Goal: Task Accomplishment & Management: Use online tool/utility

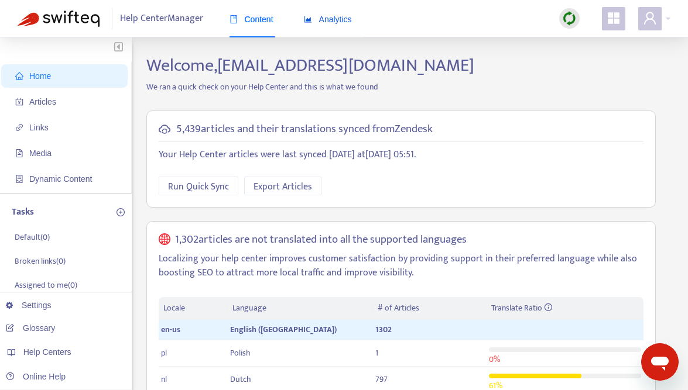
click at [344, 25] on div "Analytics" at bounding box center [328, 19] width 48 height 13
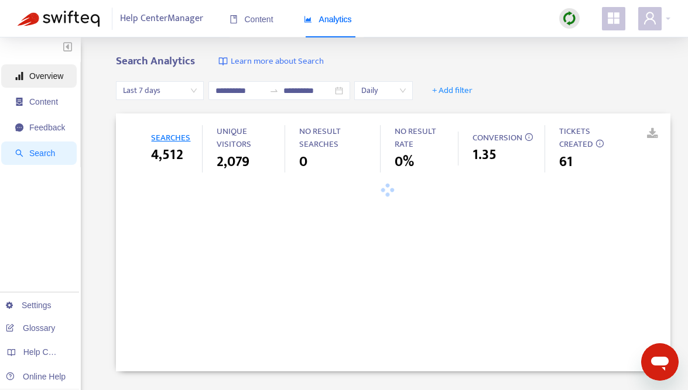
click at [50, 72] on span "Overview" at bounding box center [46, 75] width 34 height 9
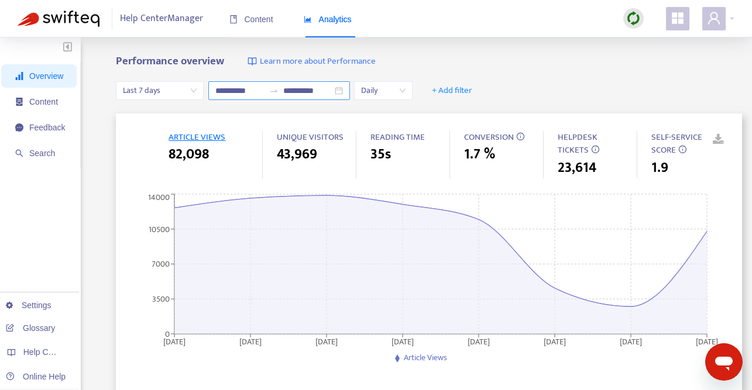
click at [344, 91] on div "**********" at bounding box center [279, 90] width 142 height 19
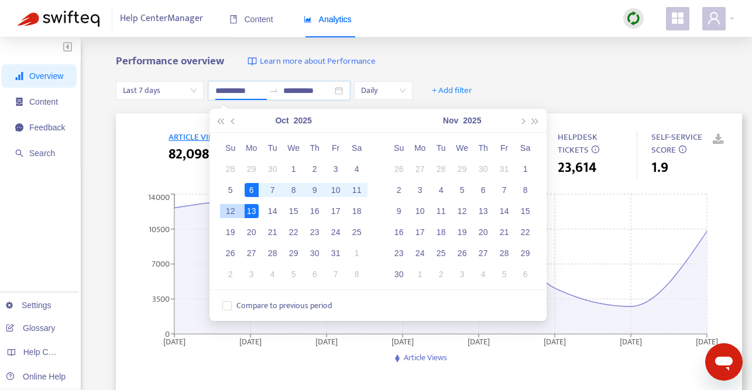
type input "**********"
click at [251, 189] on div "6" at bounding box center [252, 190] width 14 height 14
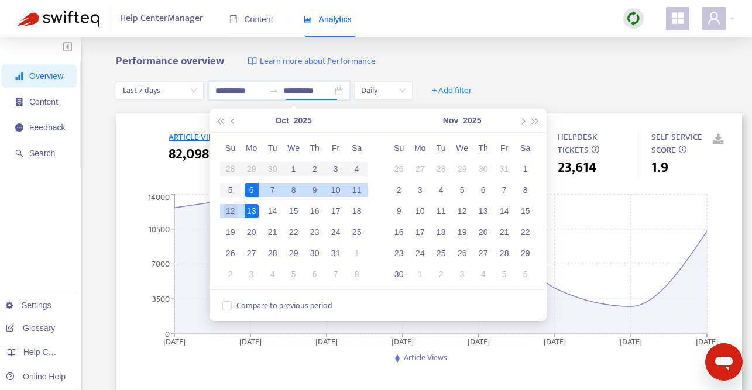
type input "**********"
click at [232, 211] on div "12" at bounding box center [231, 211] width 14 height 14
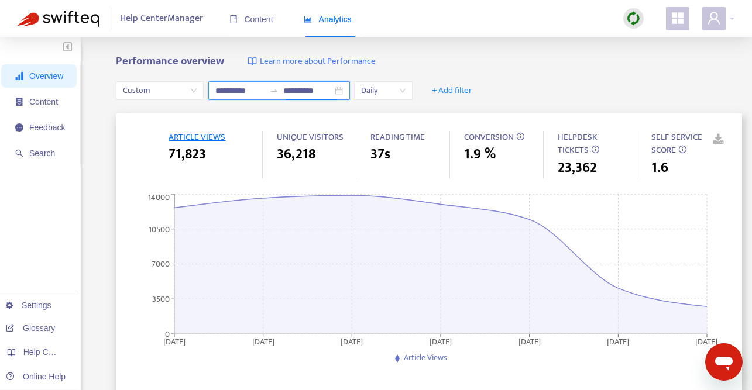
click at [346, 90] on div "**********" at bounding box center [279, 90] width 142 height 19
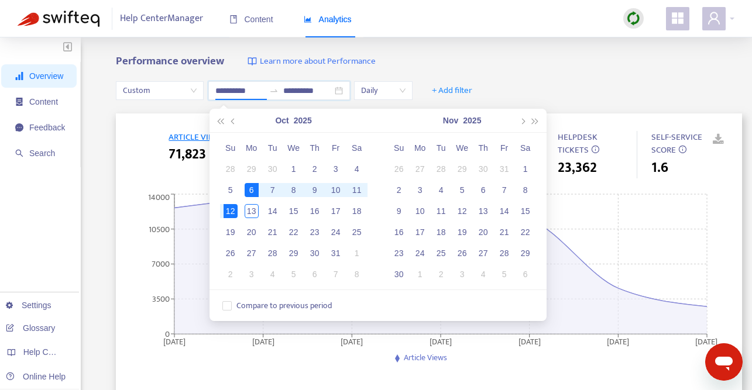
click at [489, 51] on div "**********" at bounding box center [376, 388] width 752 height 702
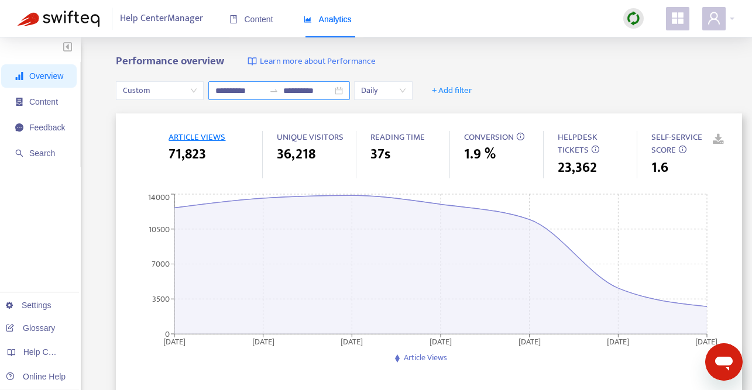
click at [344, 91] on div "**********" at bounding box center [279, 90] width 142 height 19
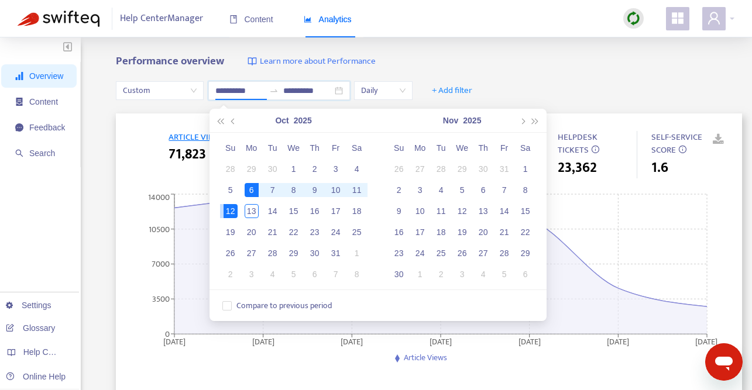
type input "**********"
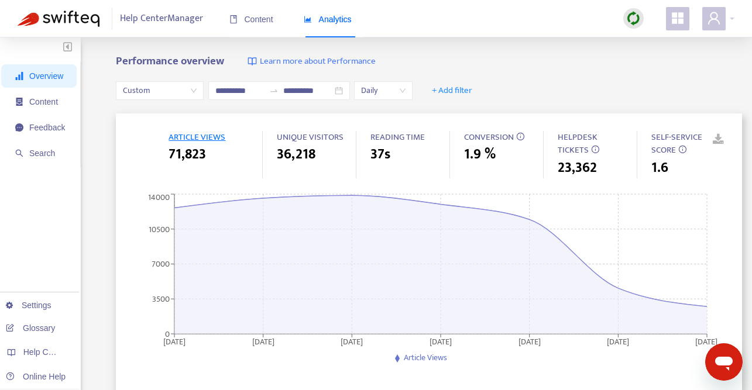
click at [604, 86] on div "**********" at bounding box center [429, 90] width 626 height 45
click at [687, 138] on link at bounding box center [710, 140] width 18 height 18
click at [469, 89] on span "+ Add filter" at bounding box center [452, 91] width 40 height 14
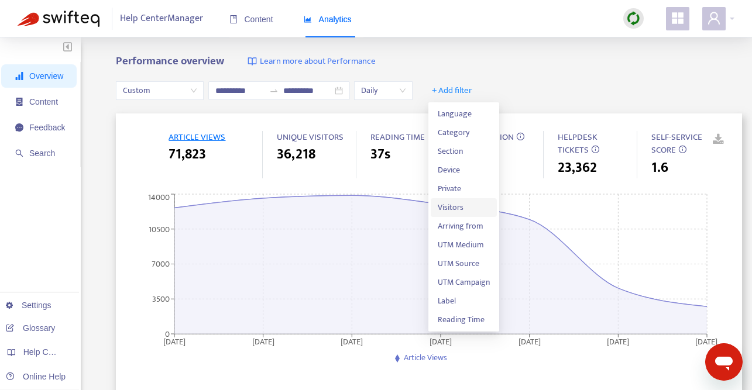
click at [469, 201] on span "Visitors" at bounding box center [464, 207] width 52 height 13
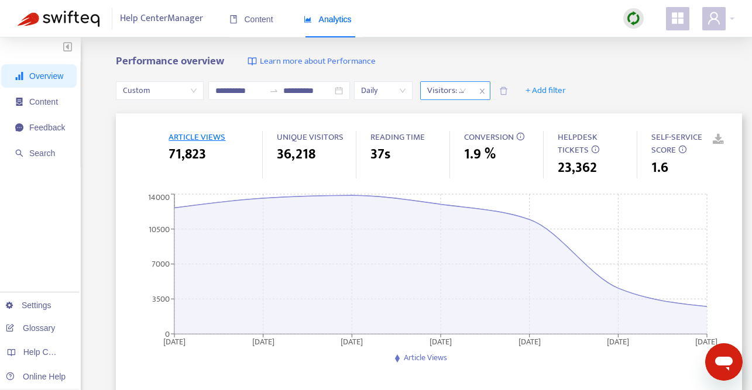
click at [467, 90] on div "Visitors: All" at bounding box center [447, 91] width 52 height 18
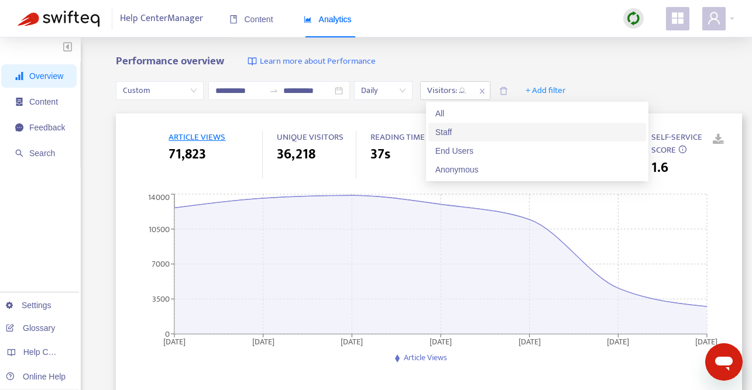
click at [469, 128] on div "Staff" at bounding box center [537, 132] width 204 height 13
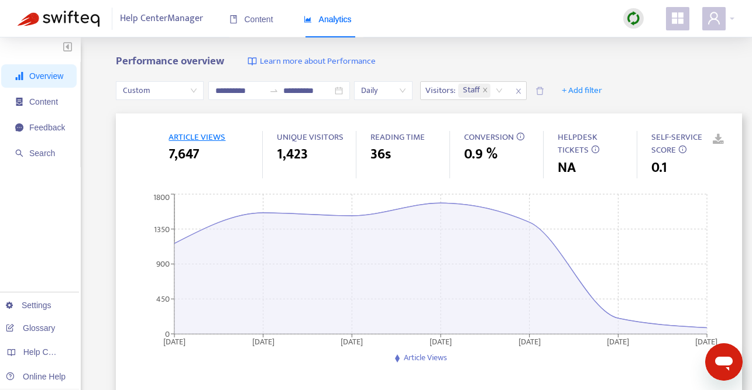
click at [495, 43] on div "**********" at bounding box center [376, 388] width 752 height 702
click at [687, 139] on link at bounding box center [710, 140] width 18 height 18
click at [522, 94] on icon "close" at bounding box center [518, 91] width 7 height 7
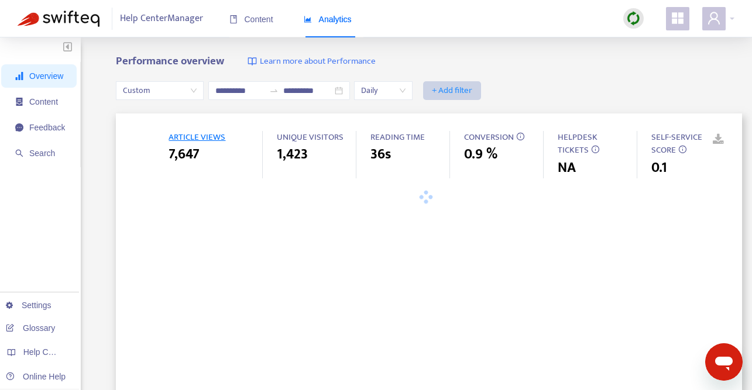
click at [459, 90] on span "+ Add filter" at bounding box center [452, 91] width 40 height 14
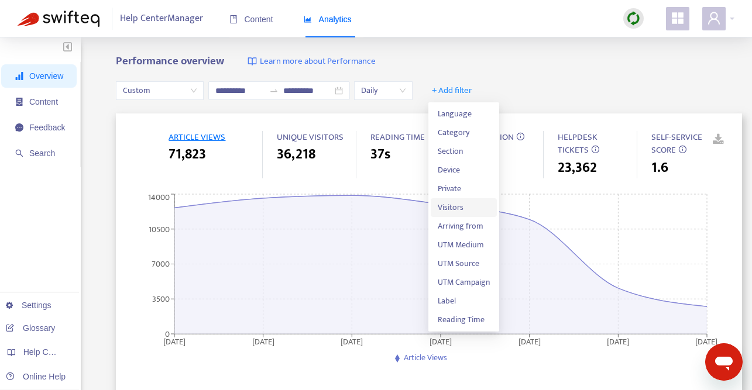
click at [465, 204] on span "Visitors" at bounding box center [464, 207] width 52 height 13
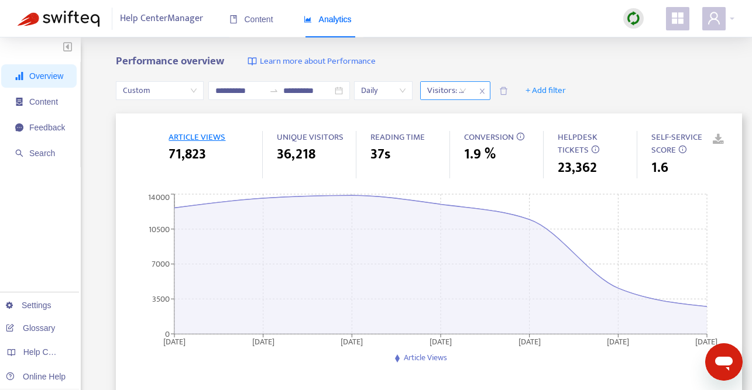
click at [466, 91] on div "Visitors: All" at bounding box center [447, 91] width 52 height 18
click at [468, 91] on div "Visitors: All" at bounding box center [447, 91] width 52 height 18
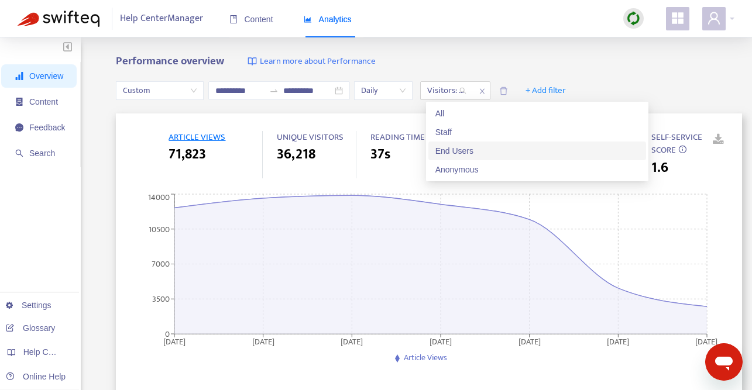
click at [486, 147] on div "End Users" at bounding box center [537, 151] width 204 height 13
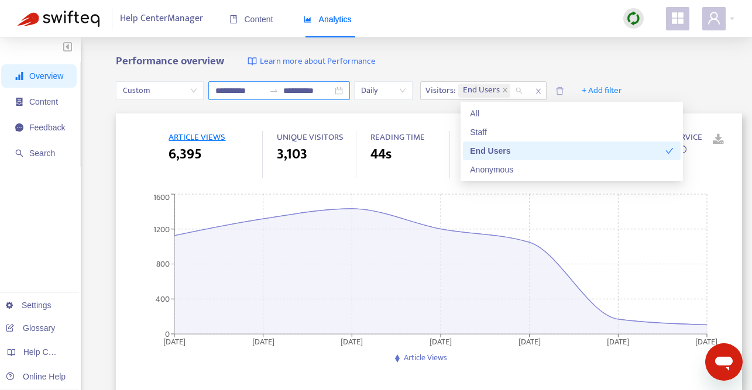
click at [339, 91] on div "**********" at bounding box center [279, 90] width 142 height 19
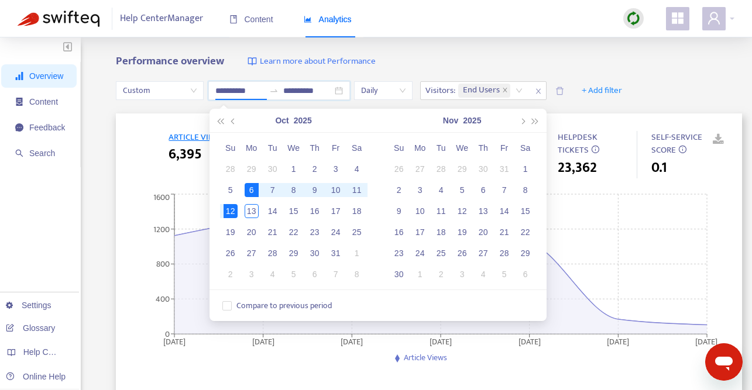
click at [462, 55] on div "Performance overview Learn more about Performance" at bounding box center [429, 61] width 626 height 13
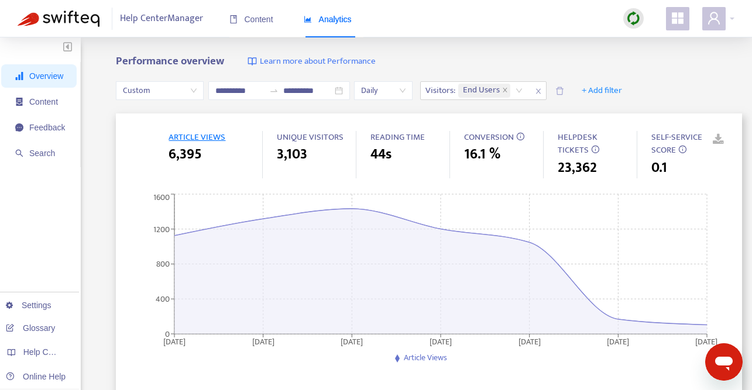
click at [687, 140] on link at bounding box center [710, 140] width 18 height 18
click at [541, 92] on icon "close" at bounding box center [538, 91] width 5 height 5
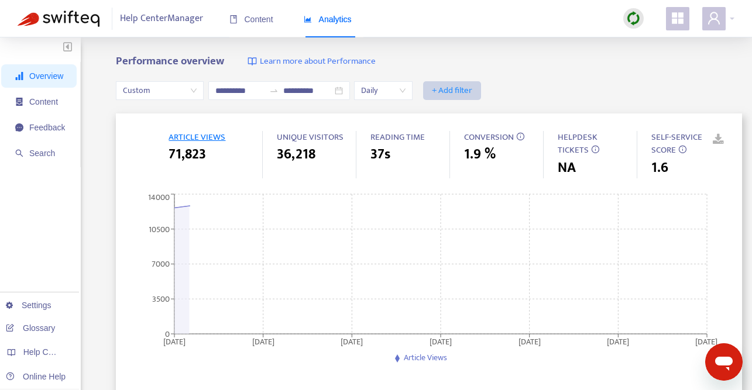
click at [452, 85] on span "+ Add filter" at bounding box center [452, 91] width 40 height 14
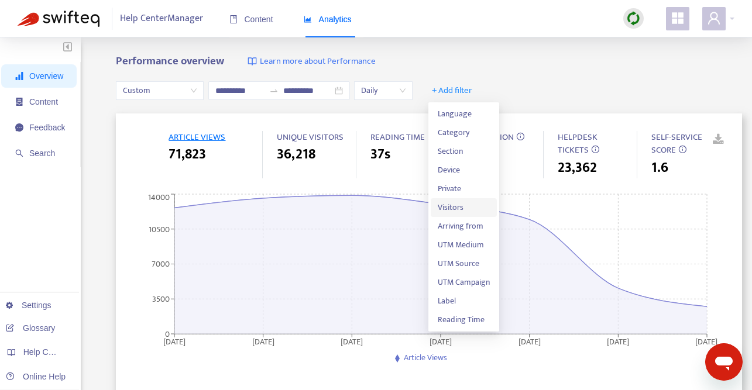
click at [468, 203] on span "Visitors" at bounding box center [464, 207] width 52 height 13
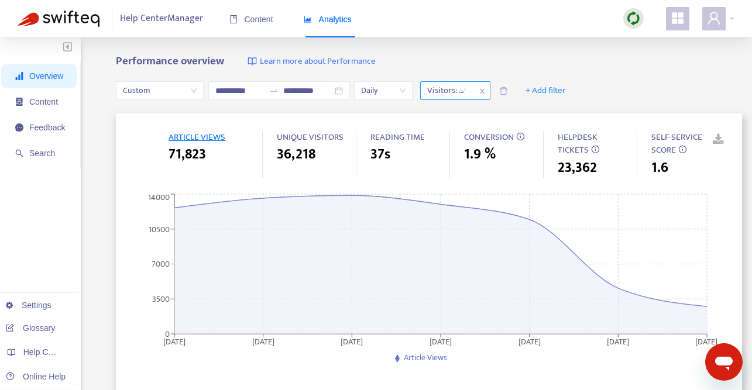
click at [466, 92] on div "Visitors: All" at bounding box center [447, 91] width 52 height 18
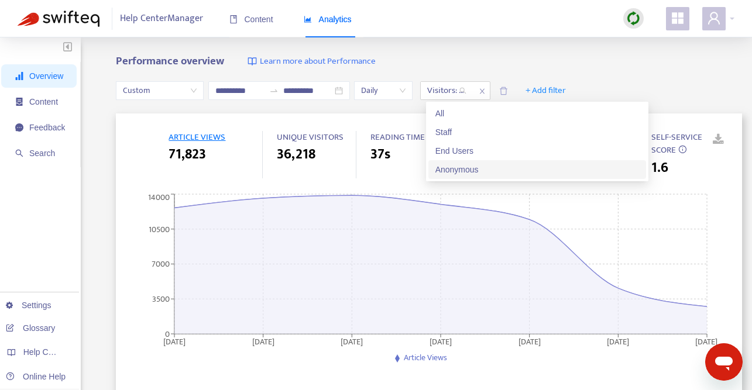
click at [479, 169] on div "Anonymous" at bounding box center [537, 169] width 204 height 13
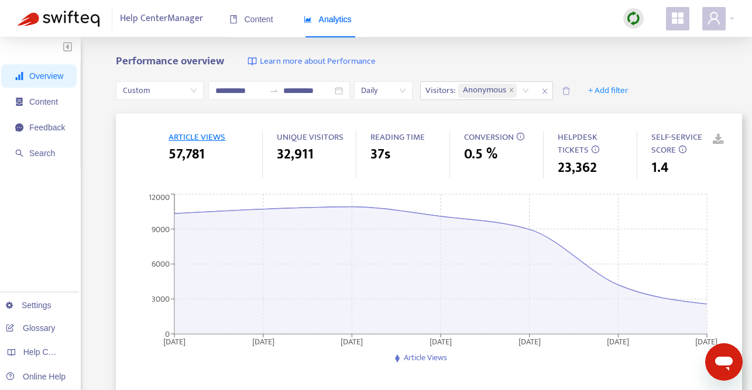
click at [479, 46] on div "**********" at bounding box center [376, 388] width 752 height 702
click at [687, 140] on link at bounding box center [710, 140] width 18 height 18
click at [548, 90] on icon "close" at bounding box center [544, 91] width 7 height 7
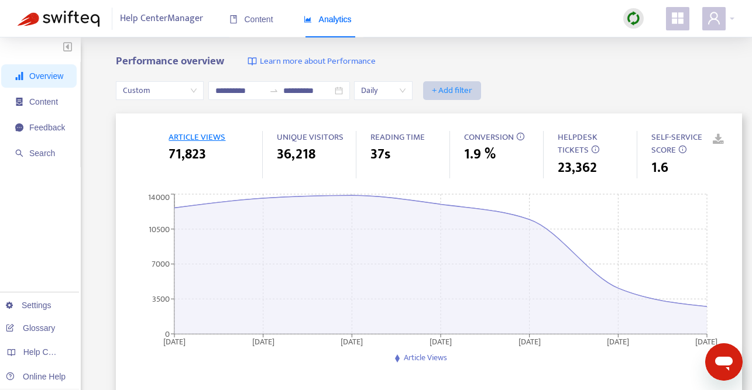
click at [461, 88] on span "+ Add filter" at bounding box center [452, 91] width 40 height 14
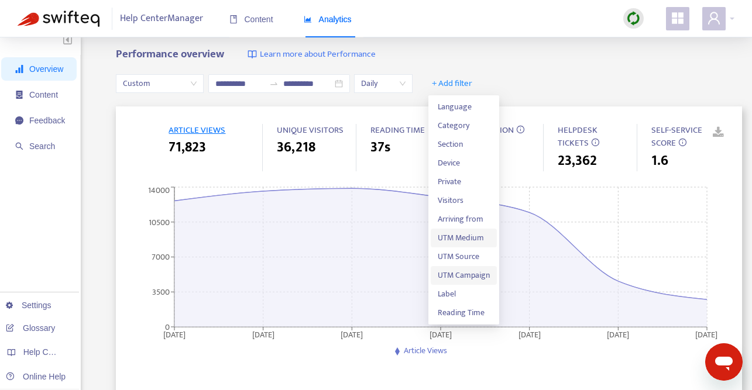
scroll to position [8, 0]
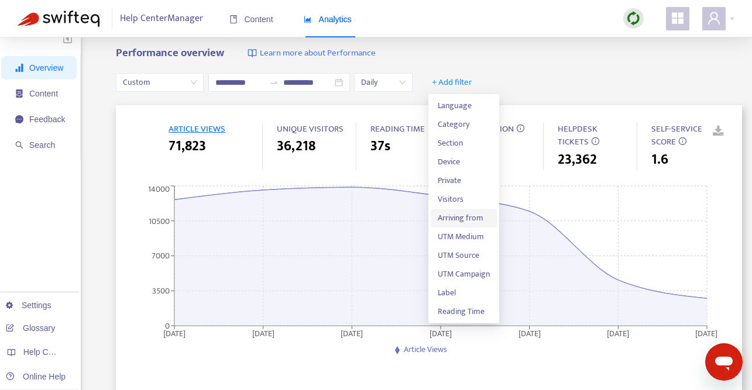
click at [473, 217] on span "Arriving from" at bounding box center [464, 218] width 52 height 13
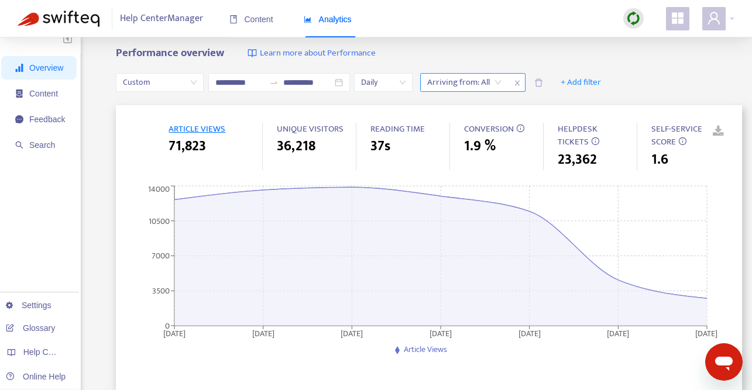
click at [503, 91] on div "Arriving from: All" at bounding box center [472, 82] width 105 height 19
click at [503, 86] on div "Arriving from: All" at bounding box center [464, 83] width 87 height 18
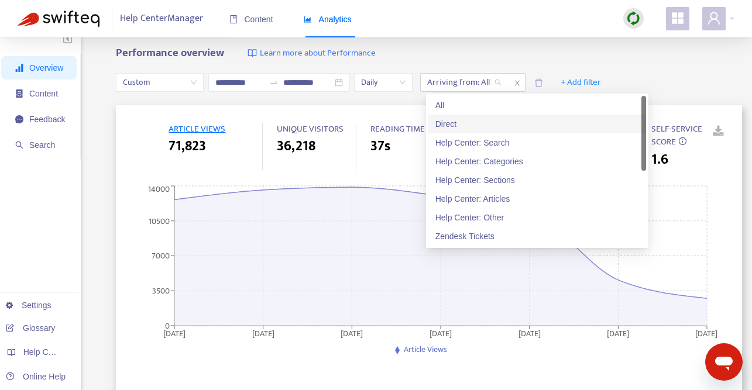
click at [496, 126] on div "Direct" at bounding box center [537, 124] width 204 height 13
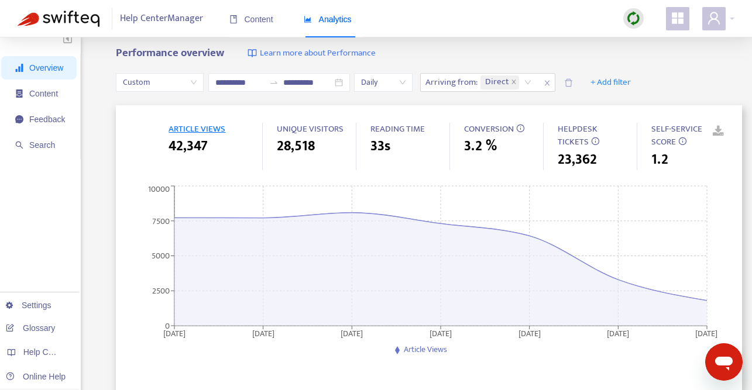
click at [525, 35] on div "Help Center Manager Content Analytics" at bounding box center [376, 18] width 752 height 37
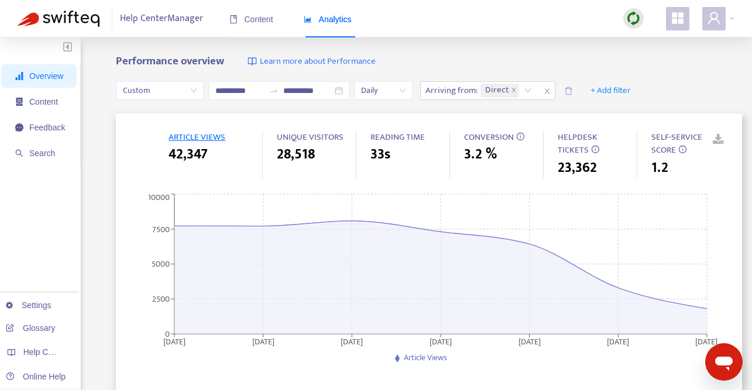
click at [687, 139] on link at bounding box center [710, 140] width 18 height 18
click at [548, 90] on icon "close" at bounding box center [547, 91] width 7 height 7
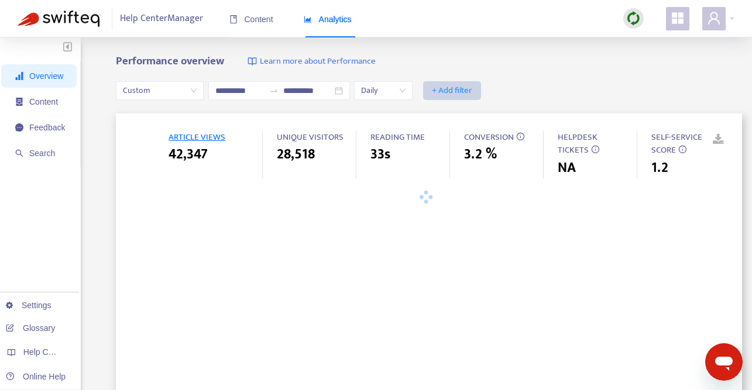
click at [457, 87] on span "+ Add filter" at bounding box center [452, 91] width 40 height 14
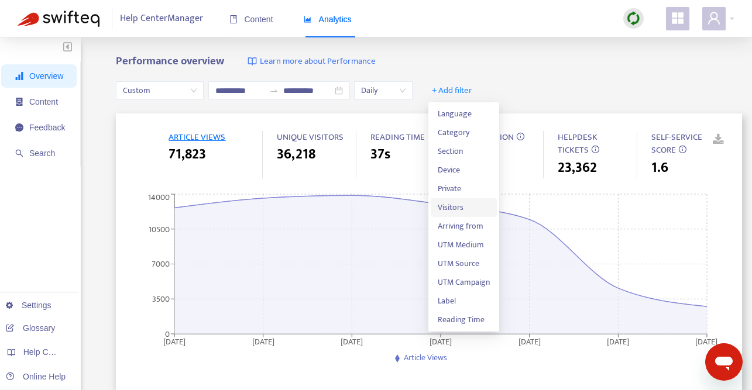
click at [466, 206] on span "Visitors" at bounding box center [464, 207] width 52 height 13
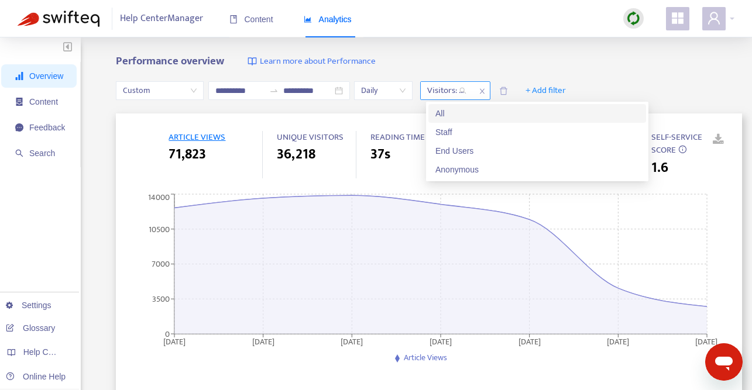
click at [470, 94] on div "Visitors: All" at bounding box center [447, 91] width 52 height 18
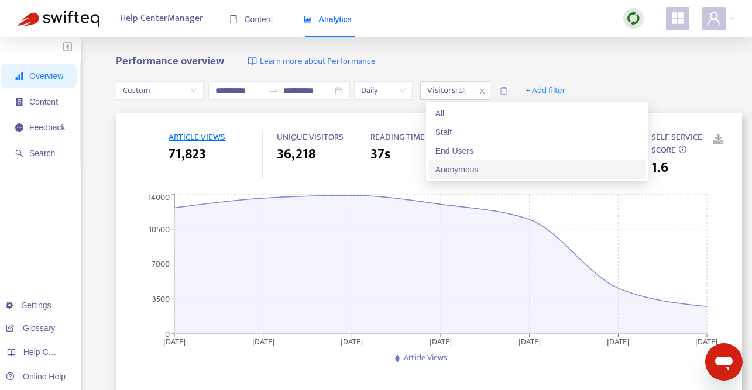
click at [479, 167] on div "Anonymous" at bounding box center [537, 169] width 204 height 13
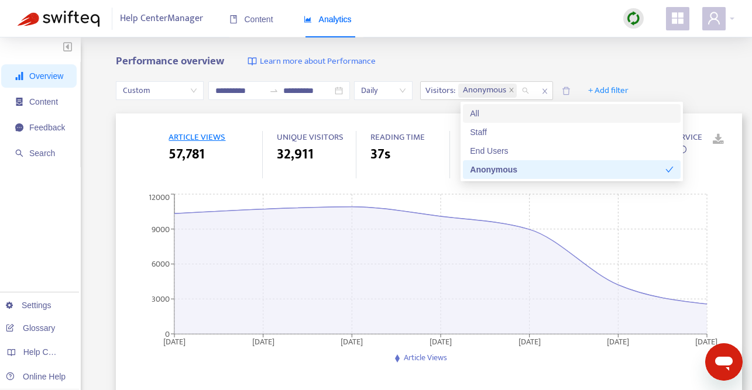
click at [550, 47] on div "**********" at bounding box center [376, 388] width 752 height 702
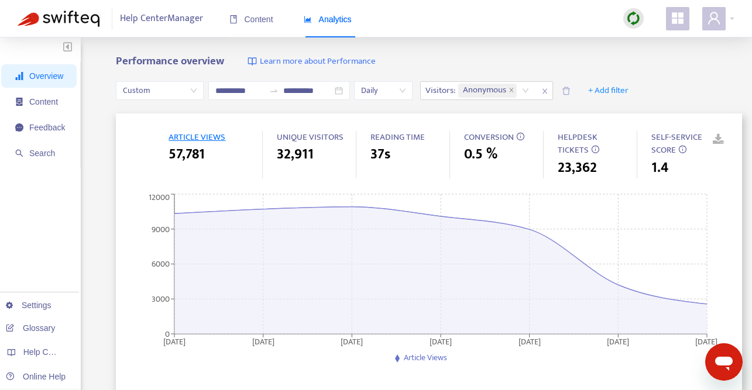
click at [550, 47] on div "**********" at bounding box center [376, 388] width 752 height 702
click at [547, 90] on icon "close" at bounding box center [545, 91] width 5 height 5
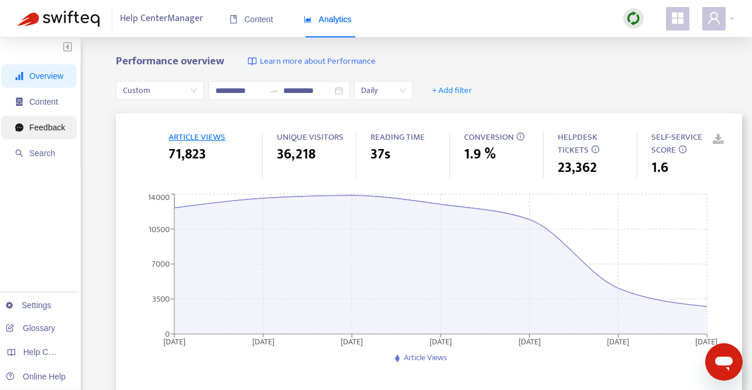
click at [49, 127] on span "Feedback" at bounding box center [47, 127] width 36 height 9
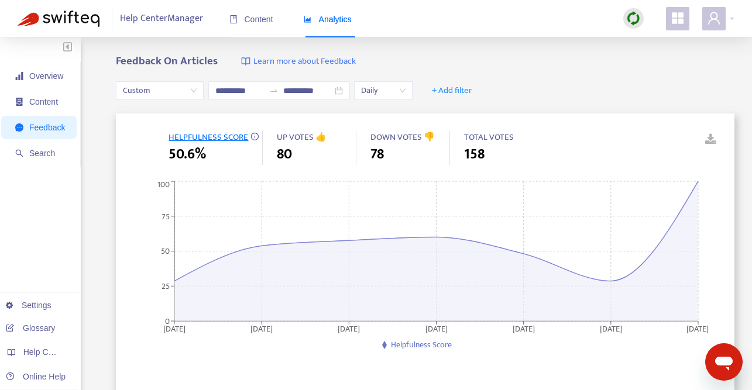
click at [687, 139] on link at bounding box center [703, 140] width 18 height 18
click at [45, 151] on span "Search" at bounding box center [42, 153] width 26 height 9
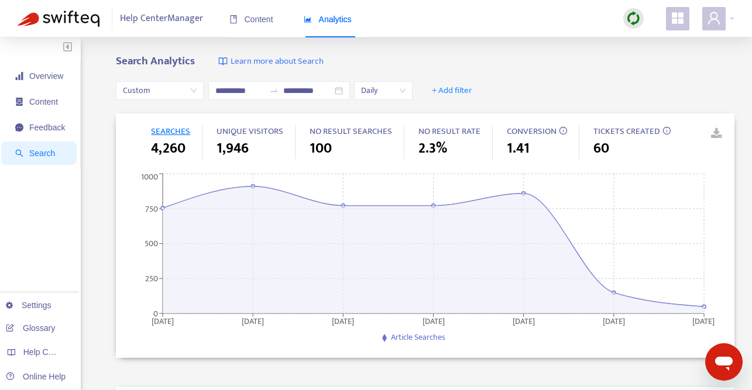
click at [687, 132] on link at bounding box center [708, 134] width 18 height 18
click at [463, 85] on span "+ Add filter" at bounding box center [452, 91] width 40 height 14
click at [466, 144] on li "Visitors" at bounding box center [461, 151] width 60 height 19
click at [494, 91] on div at bounding box center [458, 91] width 71 height 14
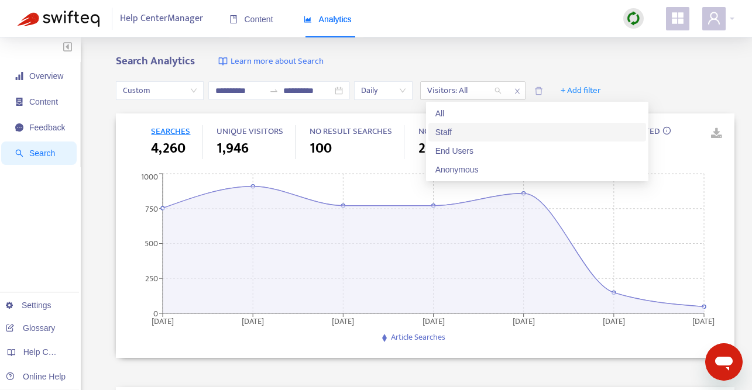
click at [496, 135] on div "Staff" at bounding box center [537, 132] width 204 height 13
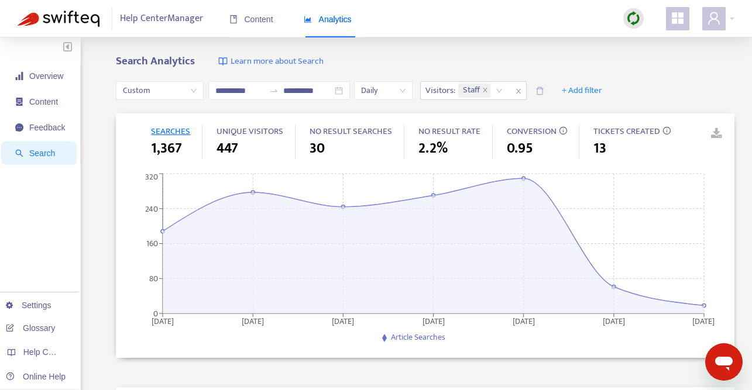
click at [687, 131] on link at bounding box center [708, 134] width 18 height 18
click at [522, 91] on icon "close" at bounding box center [518, 91] width 7 height 7
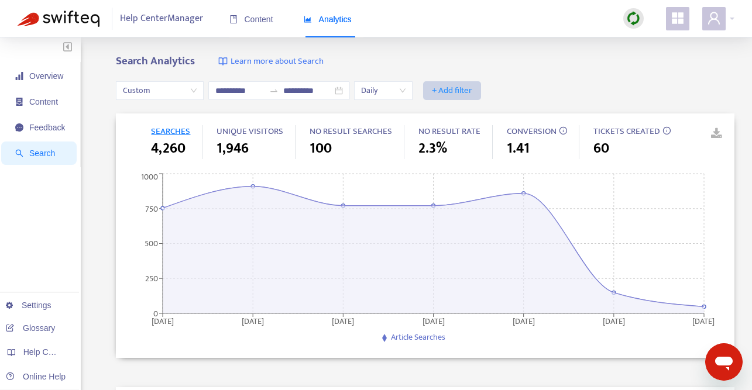
click at [460, 92] on span "+ Add filter" at bounding box center [452, 91] width 40 height 14
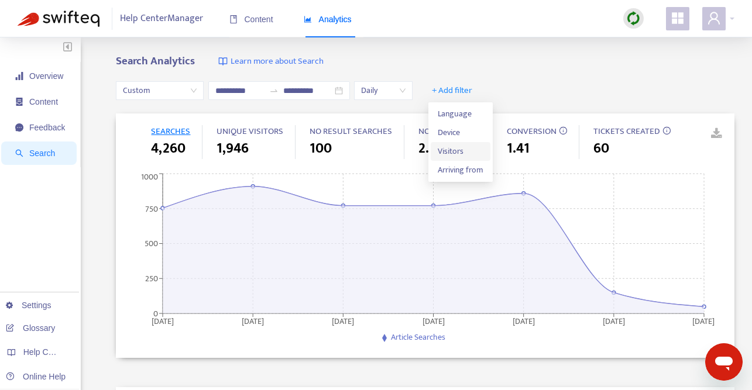
click at [468, 153] on span "Visitors" at bounding box center [461, 151] width 46 height 13
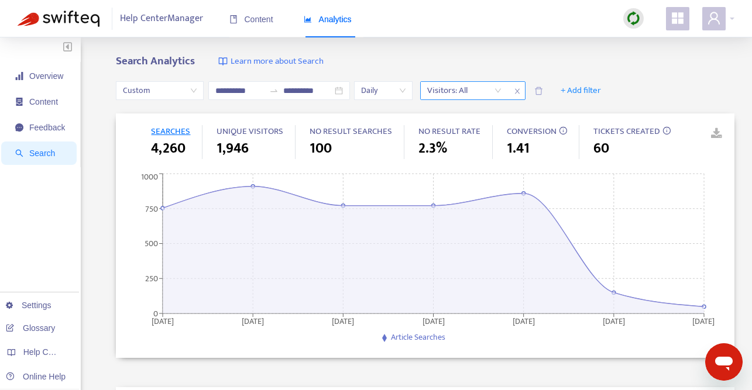
click at [503, 91] on div "Visitors: All" at bounding box center [464, 91] width 87 height 18
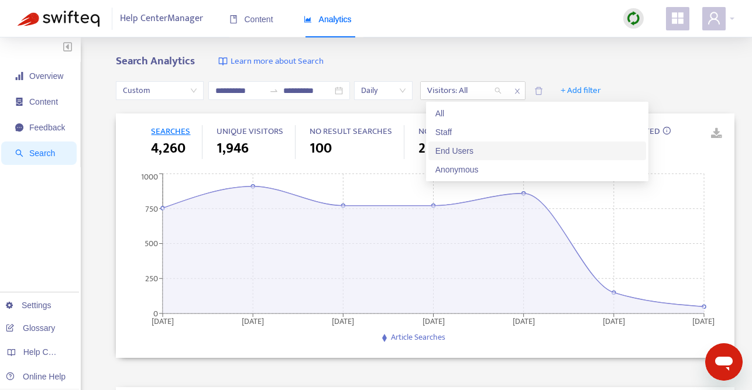
click at [495, 146] on div "End Users" at bounding box center [537, 151] width 204 height 13
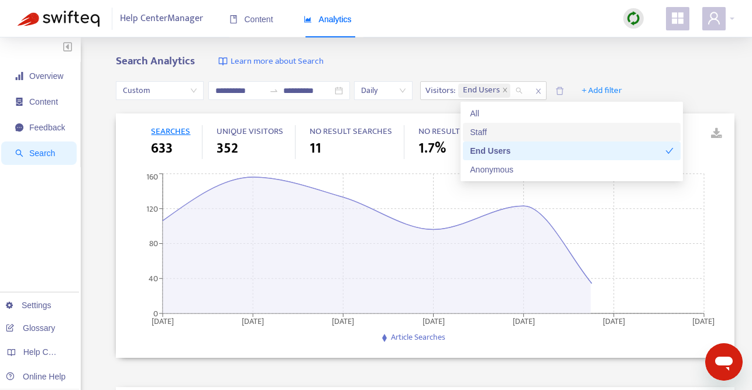
click at [482, 61] on div "Search Analytics Learn more about Search" at bounding box center [425, 61] width 619 height 13
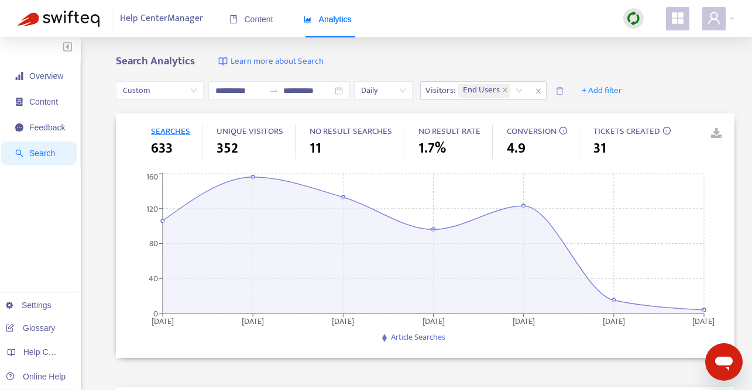
click at [687, 133] on link at bounding box center [708, 134] width 18 height 18
click at [541, 91] on icon "close" at bounding box center [538, 91] width 5 height 5
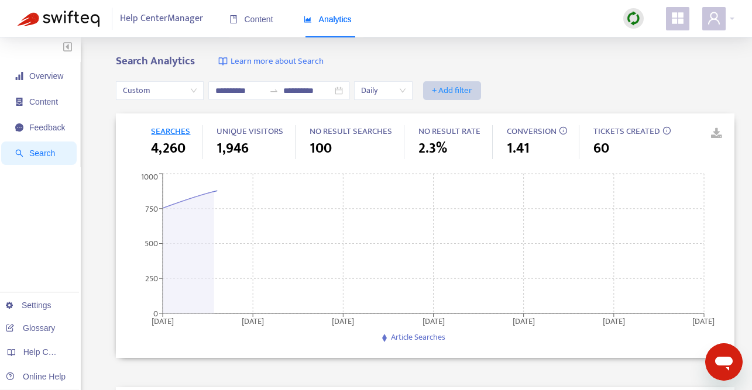
click at [453, 89] on span "+ Add filter" at bounding box center [452, 91] width 40 height 14
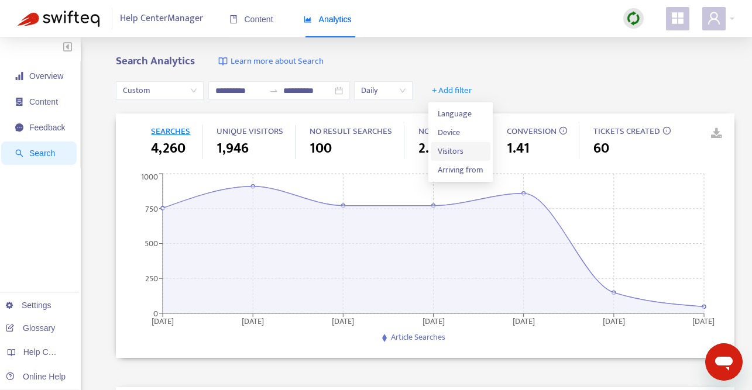
click at [453, 149] on span "Visitors" at bounding box center [461, 151] width 46 height 13
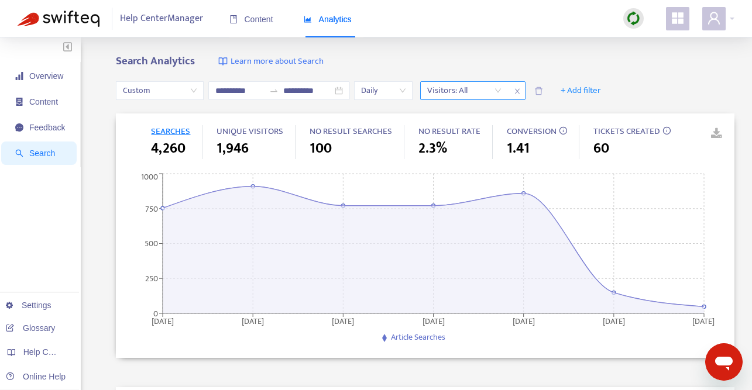
click at [500, 90] on div "Visitors: All" at bounding box center [464, 91] width 87 height 18
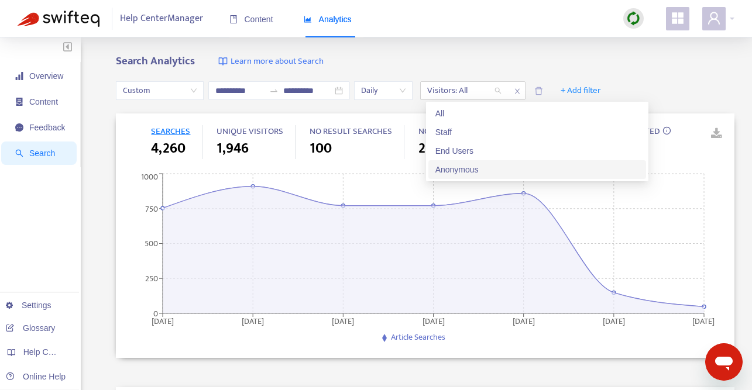
click at [495, 167] on div "Anonymous" at bounding box center [537, 169] width 204 height 13
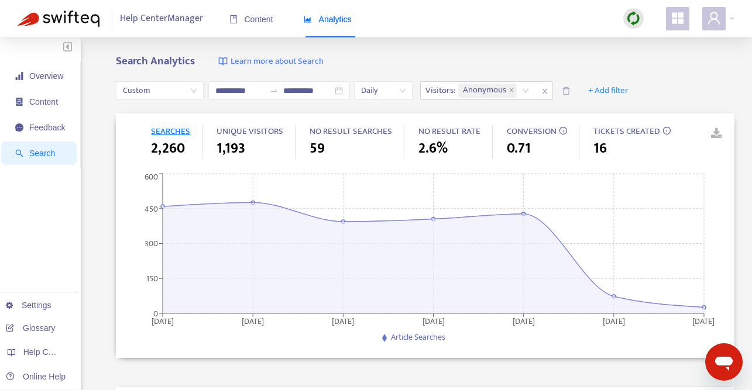
click at [687, 137] on div "SEARCHES 2,260 UNIQUE VISITORS 1,193 NO RESULT SEARCHES 59 NO RESULT RATE 2.6% …" at bounding box center [425, 236] width 619 height 245
click at [687, 131] on link at bounding box center [708, 134] width 18 height 18
